Goal: Navigation & Orientation: Find specific page/section

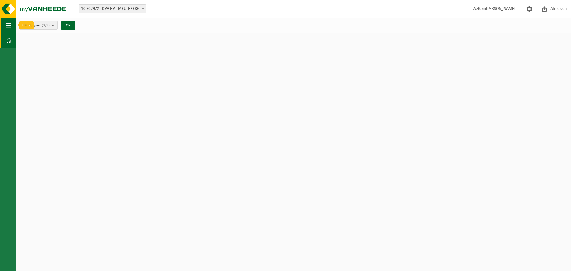
click at [12, 25] on button "Navigatie" at bounding box center [8, 25] width 16 height 15
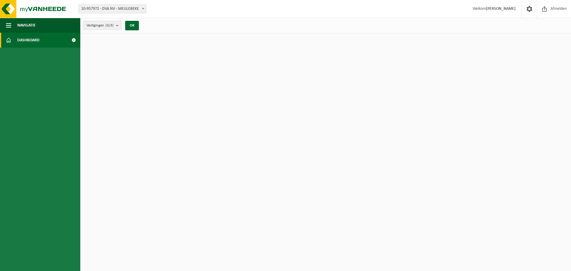
click at [29, 39] on span "Dashboard" at bounding box center [28, 40] width 22 height 15
click at [38, 42] on span "Dashboard" at bounding box center [28, 40] width 22 height 15
click at [72, 40] on span at bounding box center [73, 40] width 13 height 15
